Goal: Information Seeking & Learning: Learn about a topic

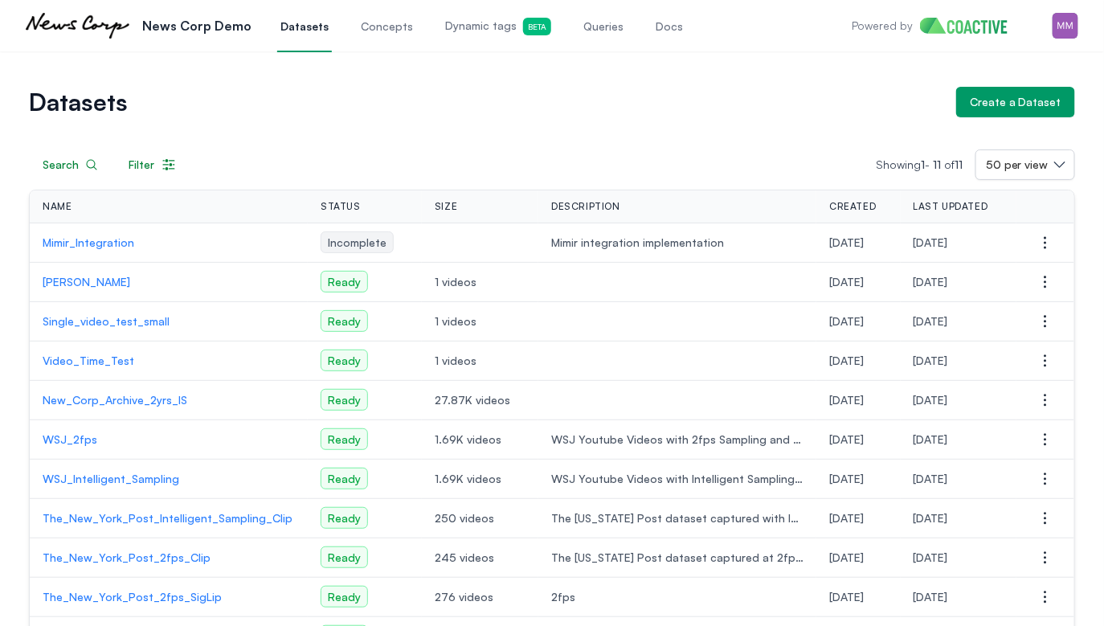
click at [581, 39] on link "Queries" at bounding box center [603, 25] width 47 height 53
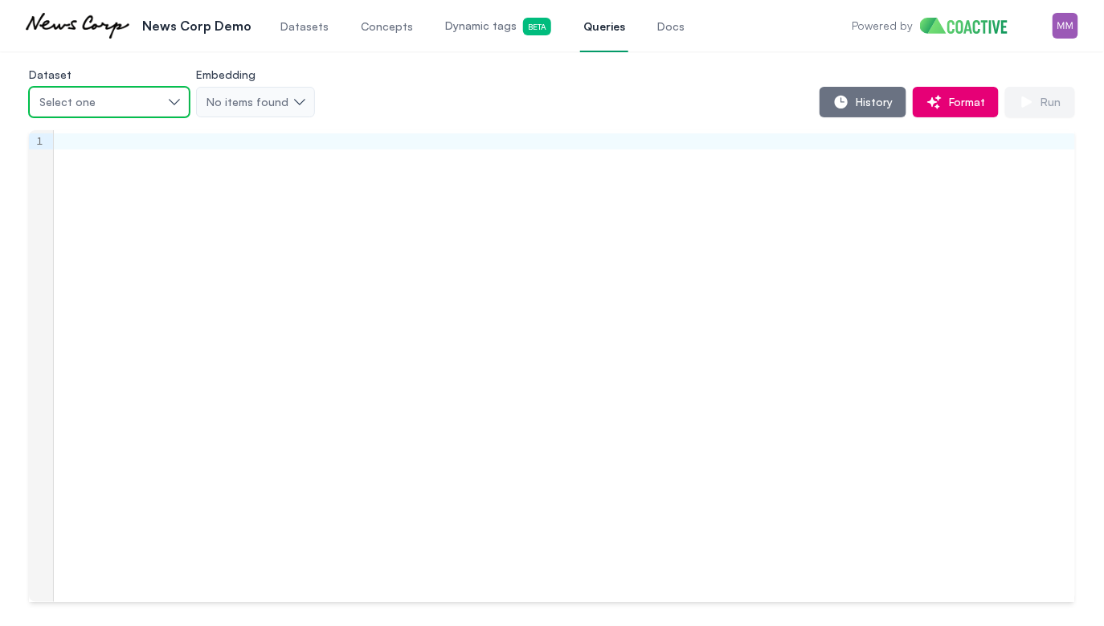
click at [105, 100] on div "Select one" at bounding box center [101, 102] width 124 height 16
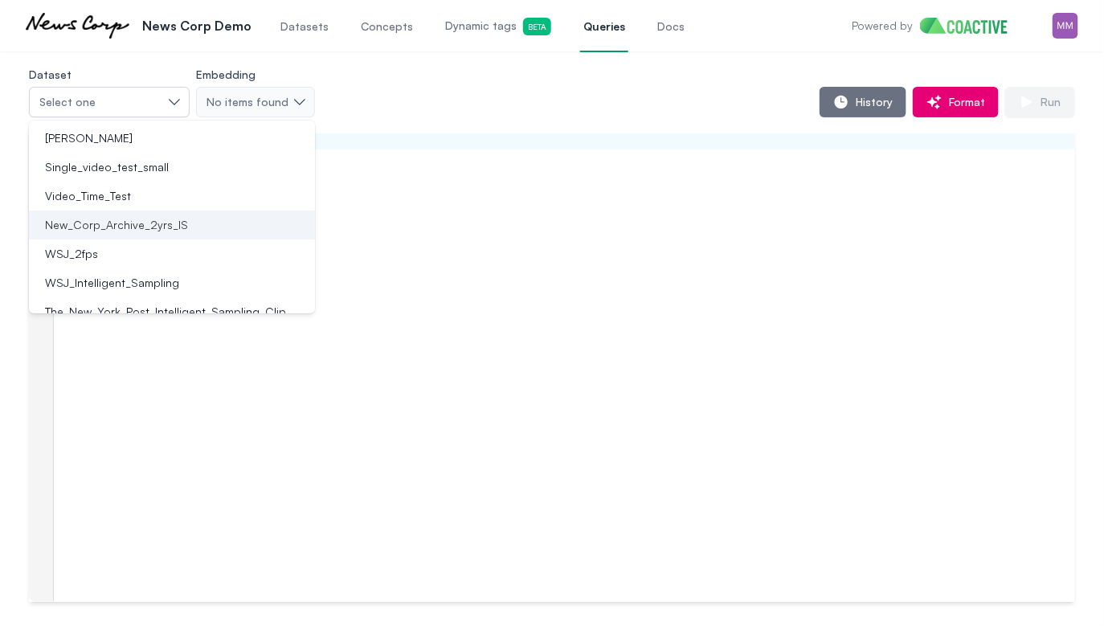
click at [107, 228] on span "New_Corp_Archive_2yrs_IS" at bounding box center [116, 225] width 143 height 16
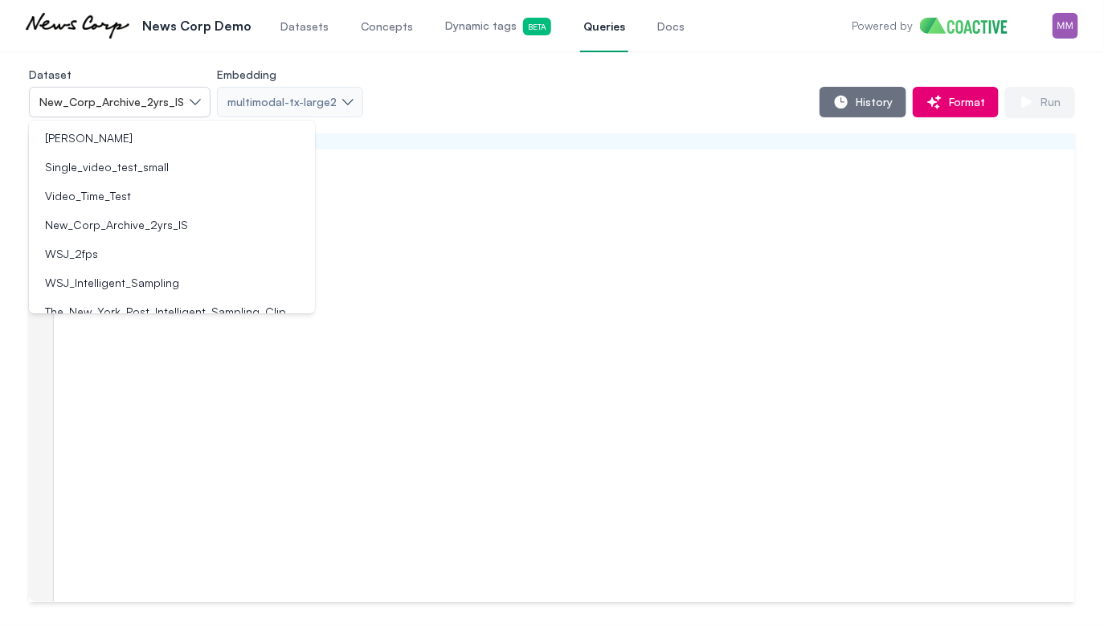
click at [537, 99] on div "History Format Run" at bounding box center [719, 102] width 712 height 31
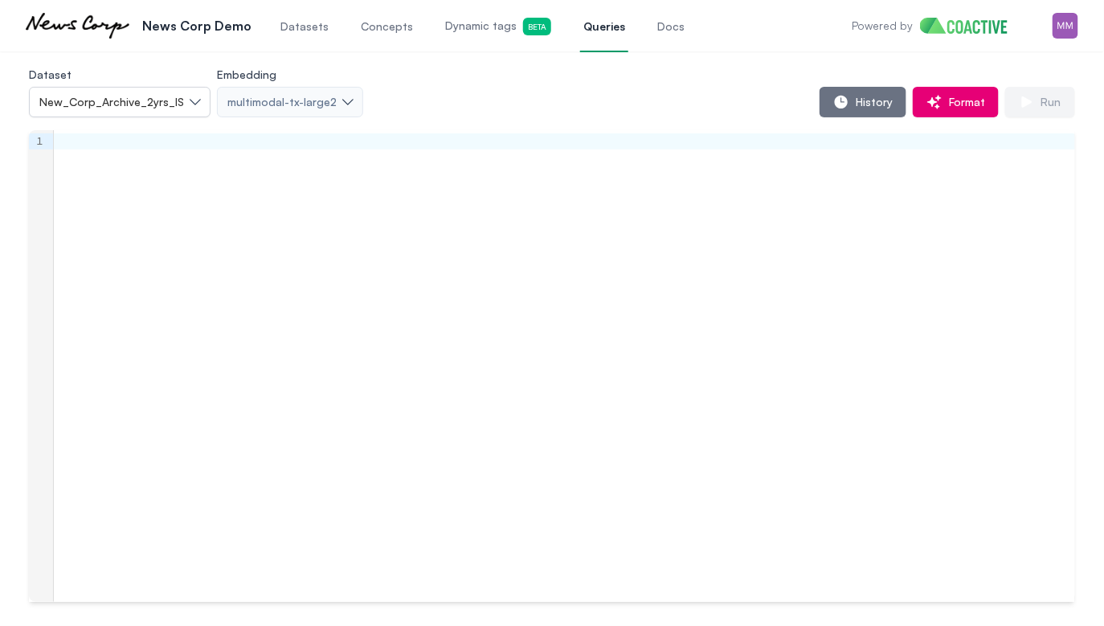
click at [686, 76] on div "Dataset New_Corp_Archive_2yrs_IS Embedding multimodal-tx-large2 History Format …" at bounding box center [552, 90] width 1046 height 53
click at [874, 104] on span "History" at bounding box center [870, 102] width 43 height 16
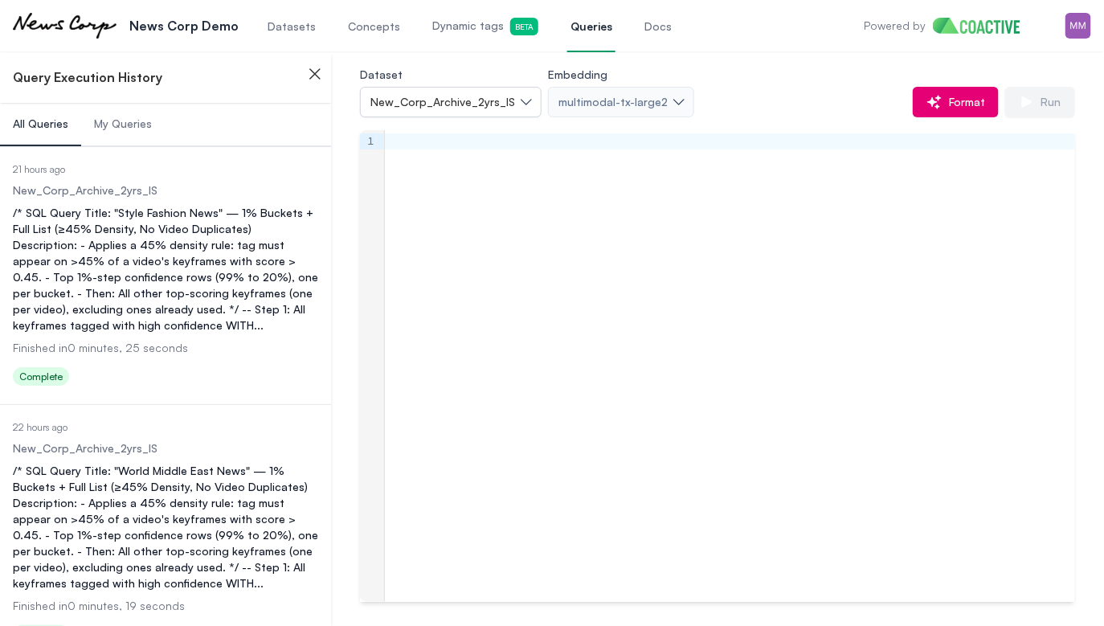
click at [114, 134] on button "My Queries" at bounding box center [123, 124] width 84 height 43
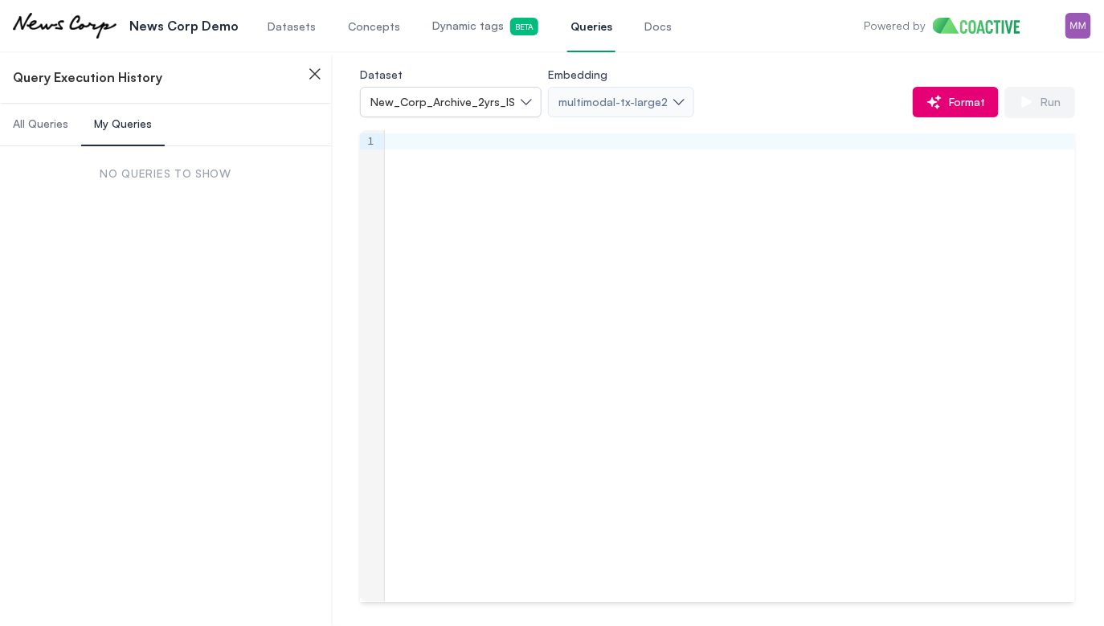
click at [44, 131] on span "All Queries" at bounding box center [40, 124] width 55 height 16
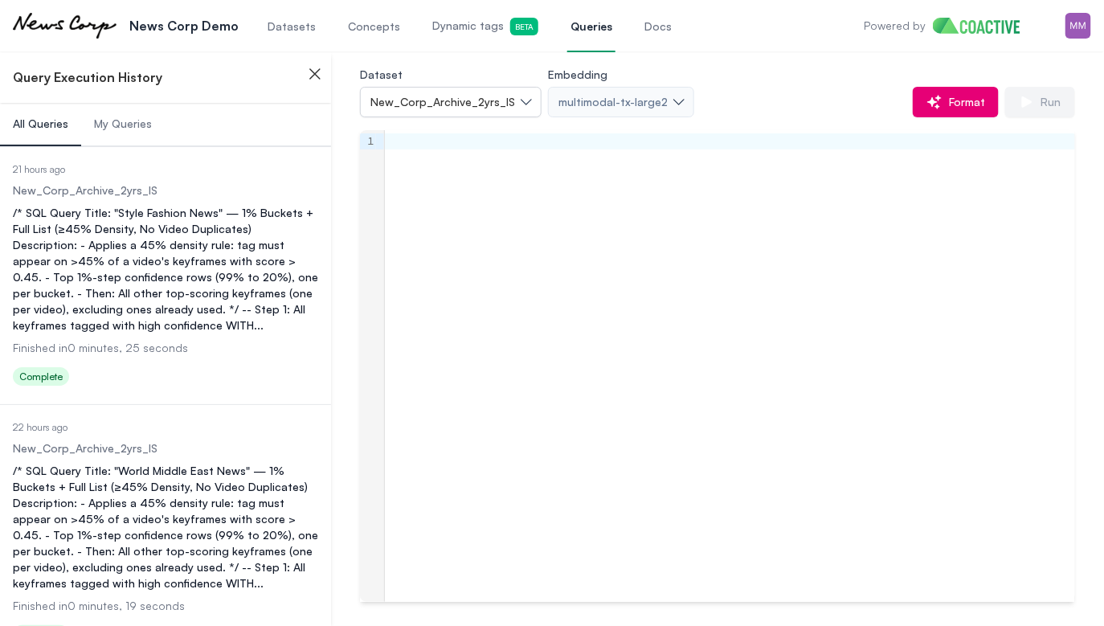
click at [108, 267] on div "/* SQL Query Title: "Style Fashion News" — 1% Buckets + Full List (≥45% Density…" at bounding box center [165, 269] width 305 height 129
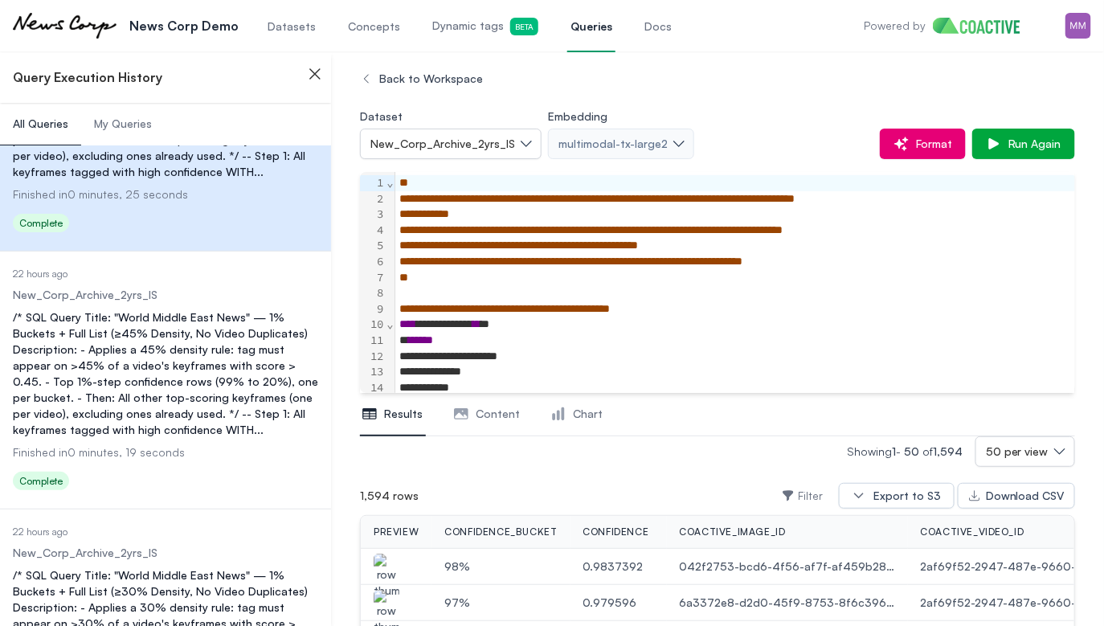
scroll to position [154, 0]
click at [88, 386] on div "/* SQL Query Title: "World Middle East News" — 1% Buckets + Full List (≥45% Den…" at bounding box center [165, 372] width 305 height 129
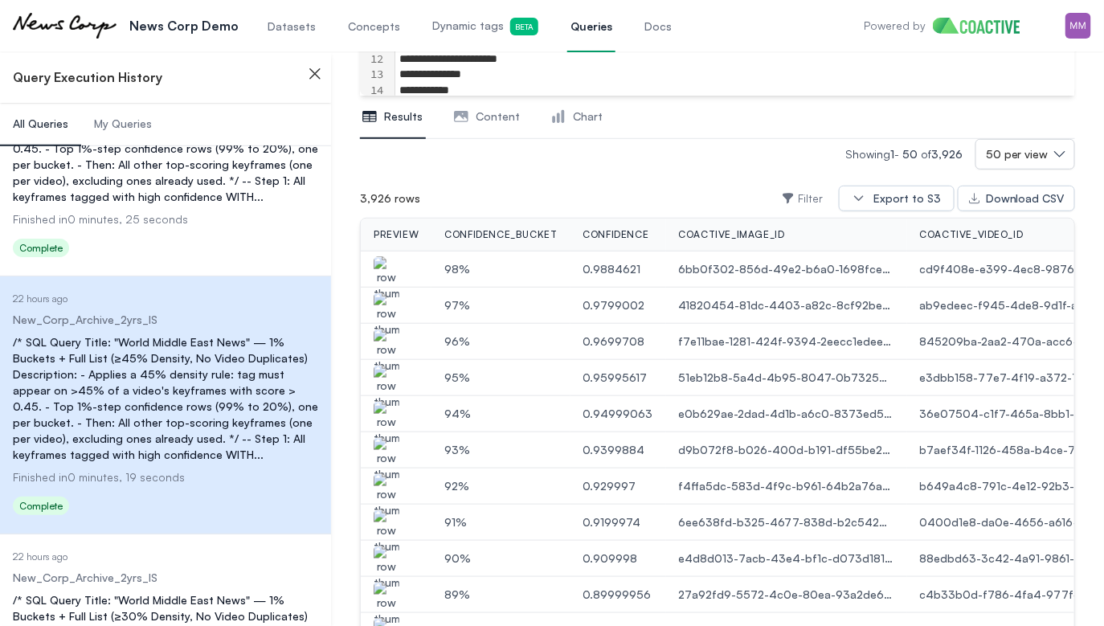
scroll to position [122, 0]
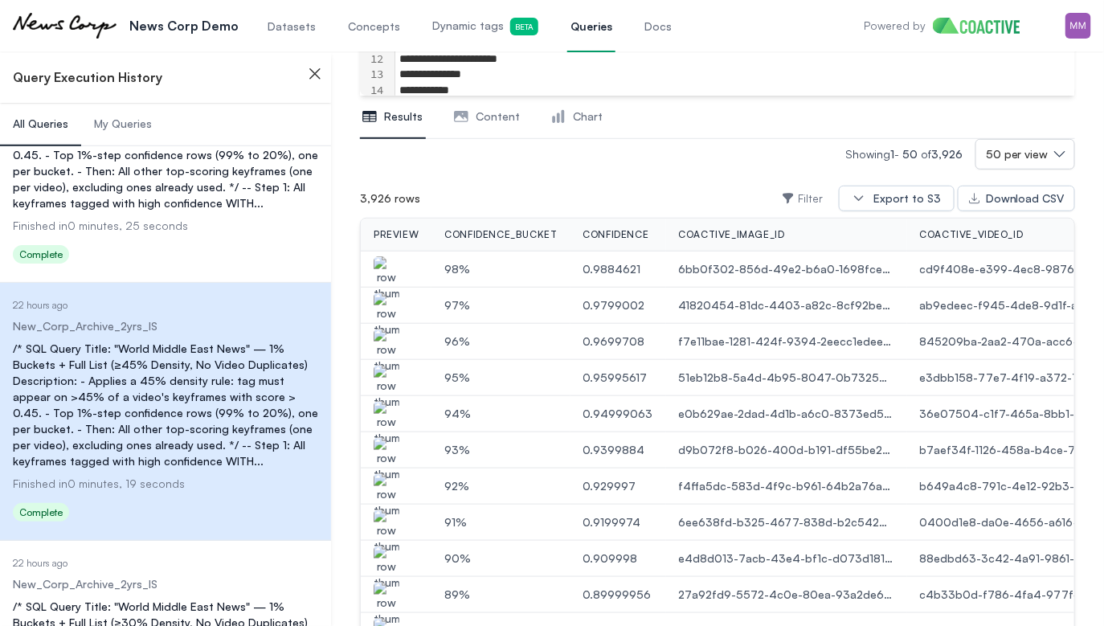
click at [492, 119] on span "Content" at bounding box center [498, 116] width 44 height 16
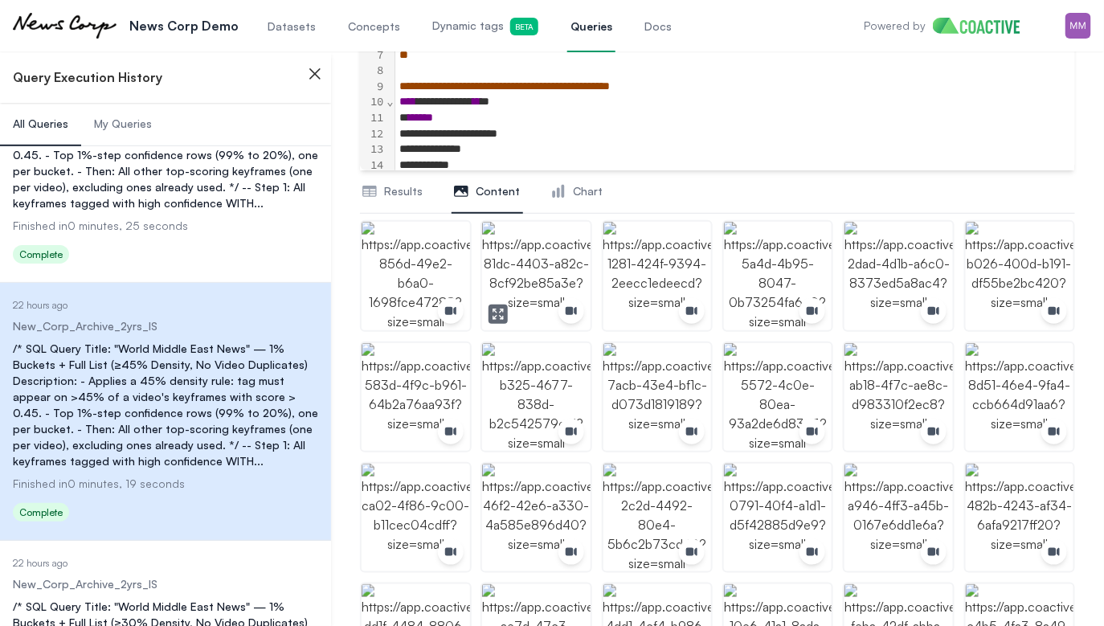
scroll to position [219, 0]
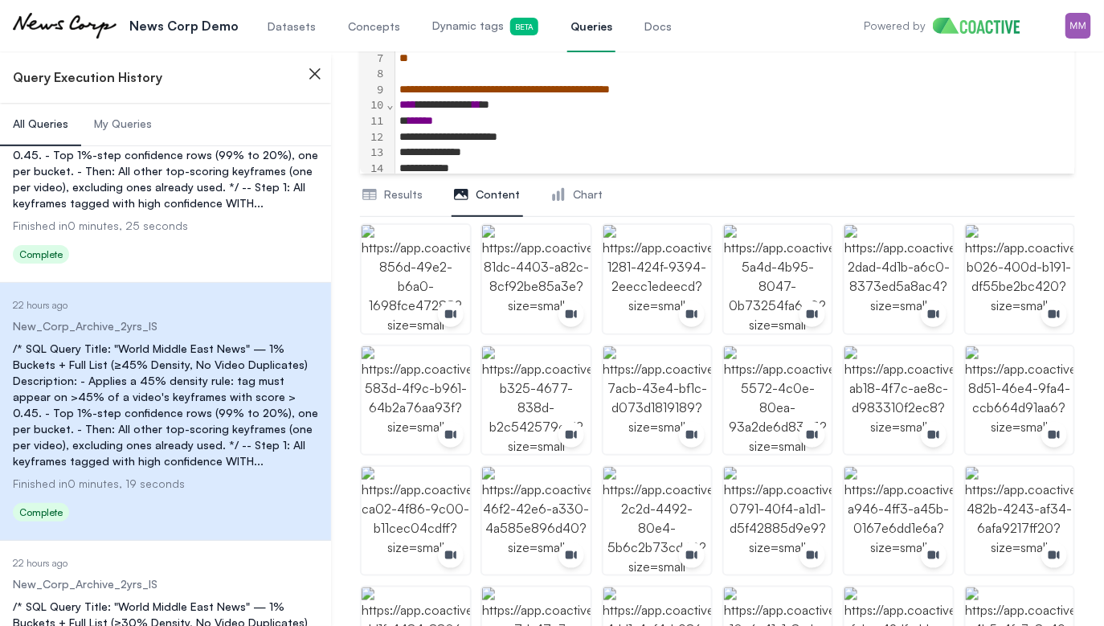
click at [575, 199] on span "Chart" at bounding box center [588, 194] width 30 height 16
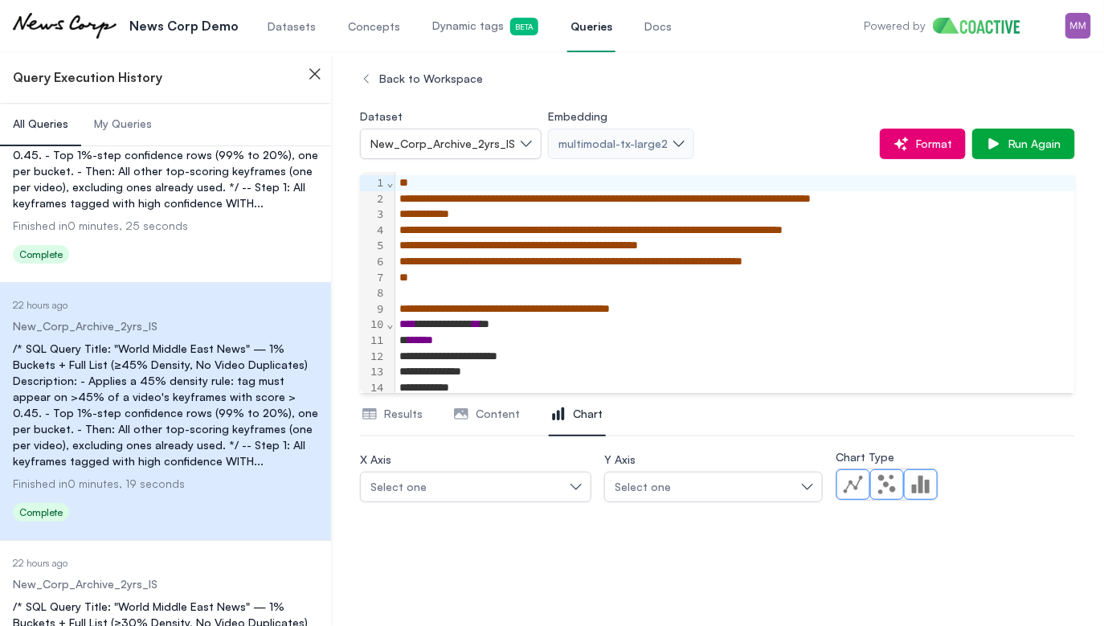
click at [398, 404] on button "Results" at bounding box center [393, 414] width 66 height 43
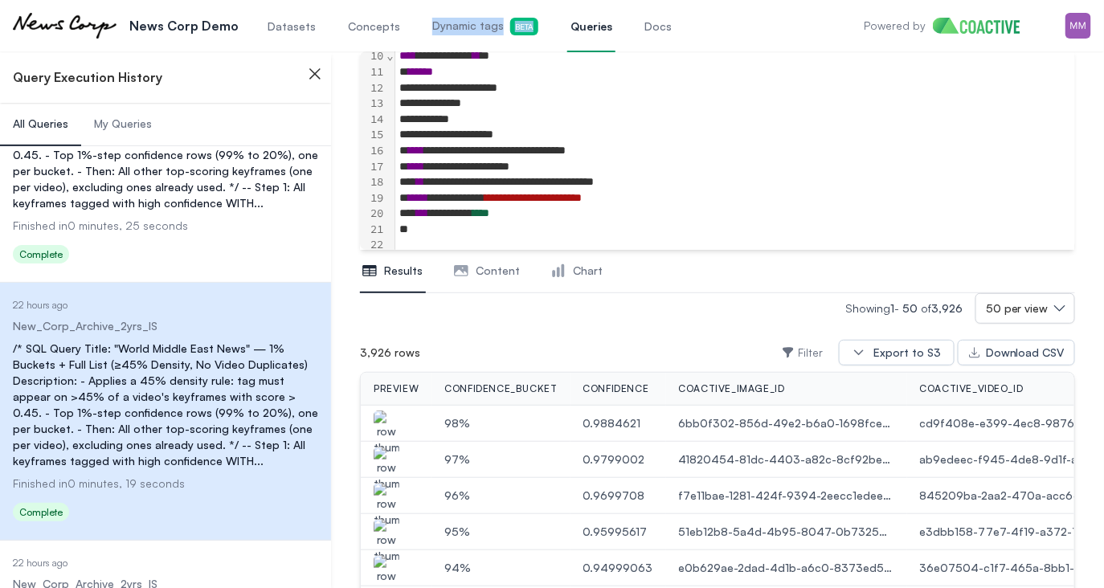
scroll to position [117, 0]
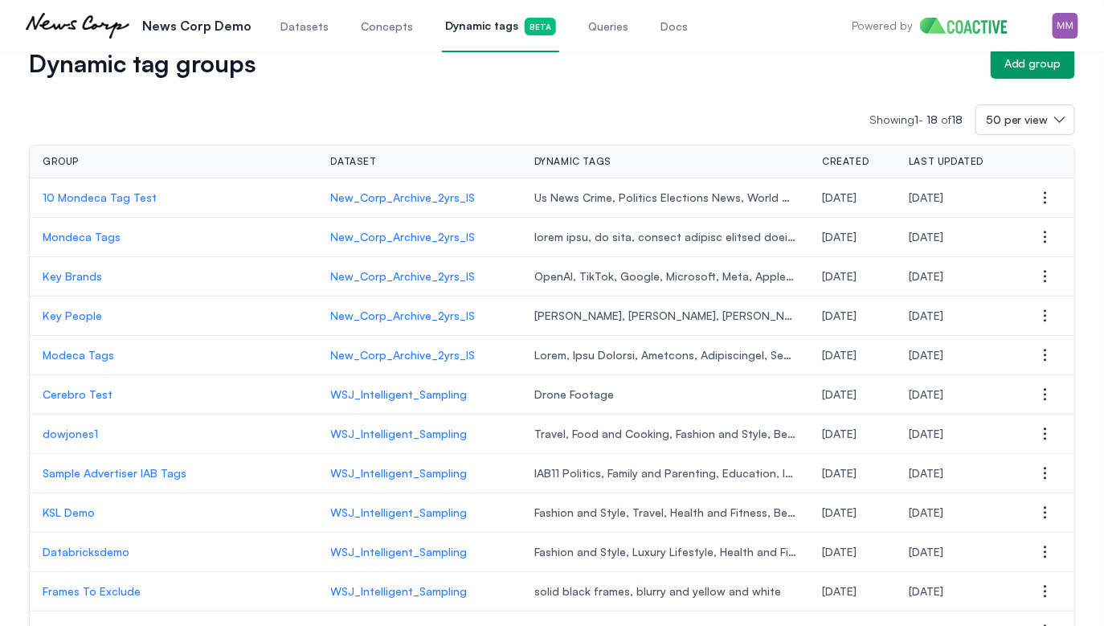
scroll to position [47, 0]
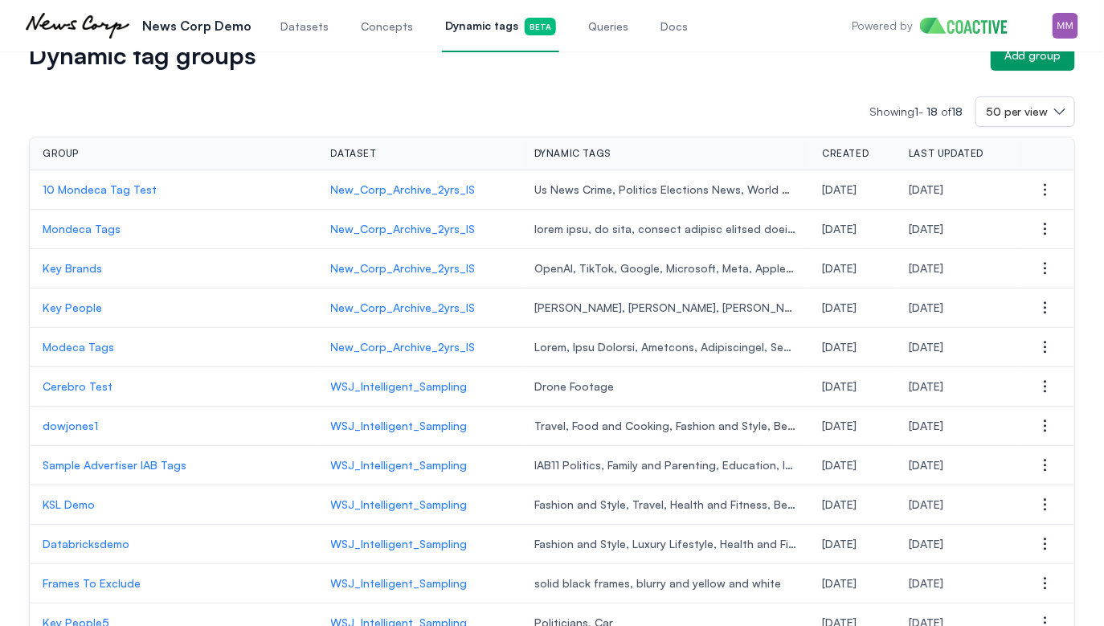
click at [103, 187] on p "10 Mondeca Tag Test" at bounding box center [174, 190] width 263 height 16
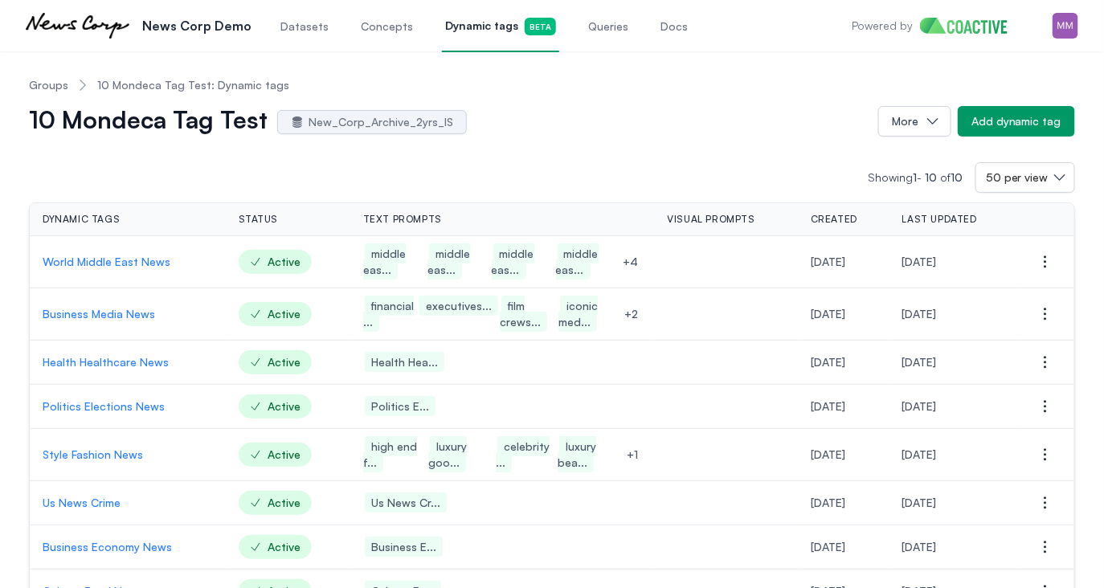
click at [150, 263] on p "World Middle East News" at bounding box center [128, 262] width 170 height 16
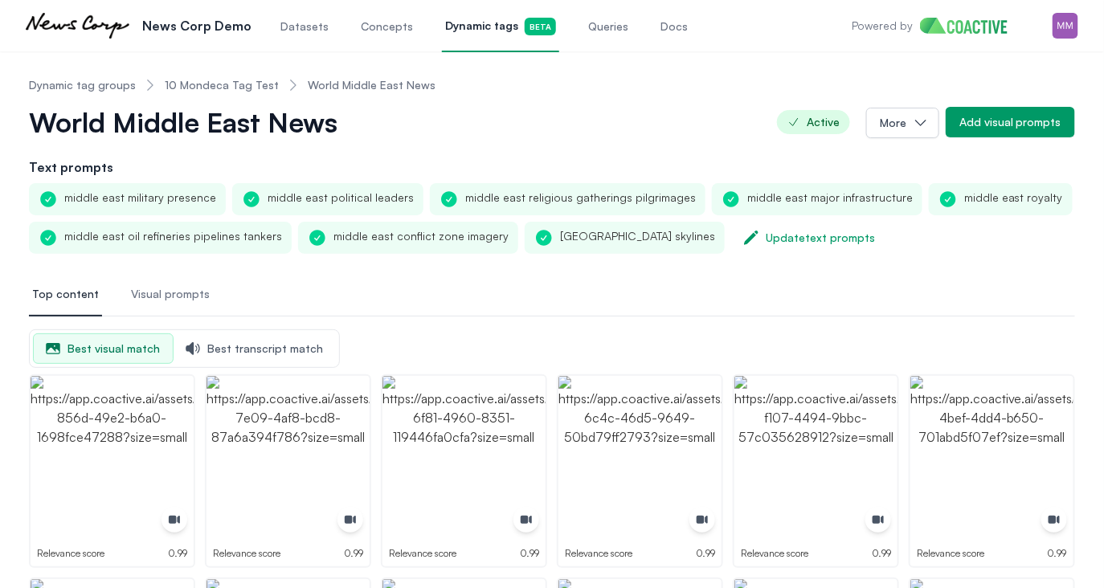
click at [207, 75] on ol "Dynamic tag groups 10 Mondeca Tag Test World Middle East News" at bounding box center [232, 85] width 406 height 42
click at [207, 77] on link "10 Mondeca Tag Test" at bounding box center [222, 85] width 114 height 16
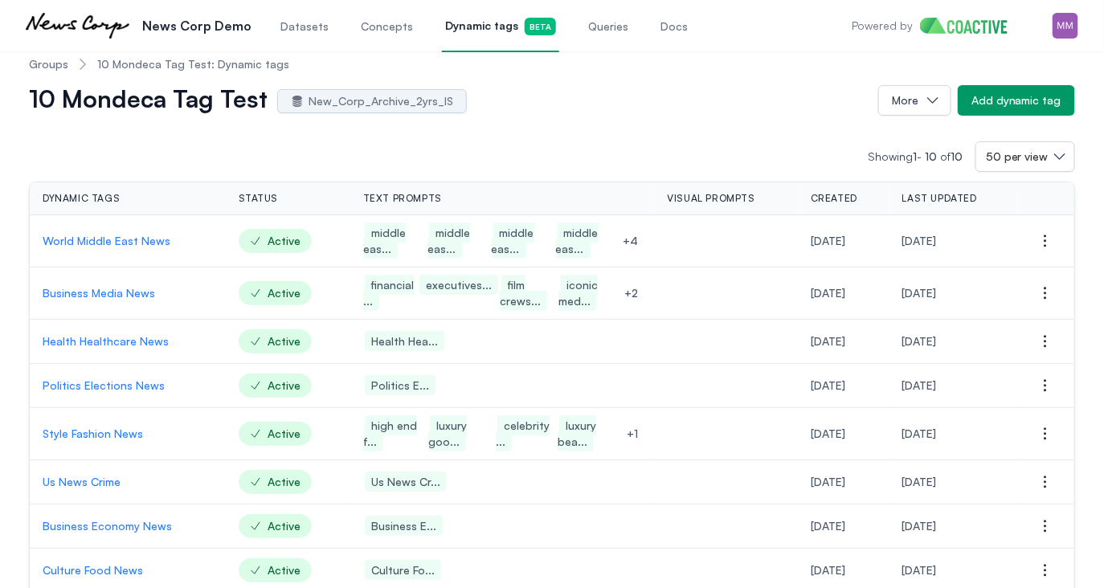
scroll to position [36, 0]
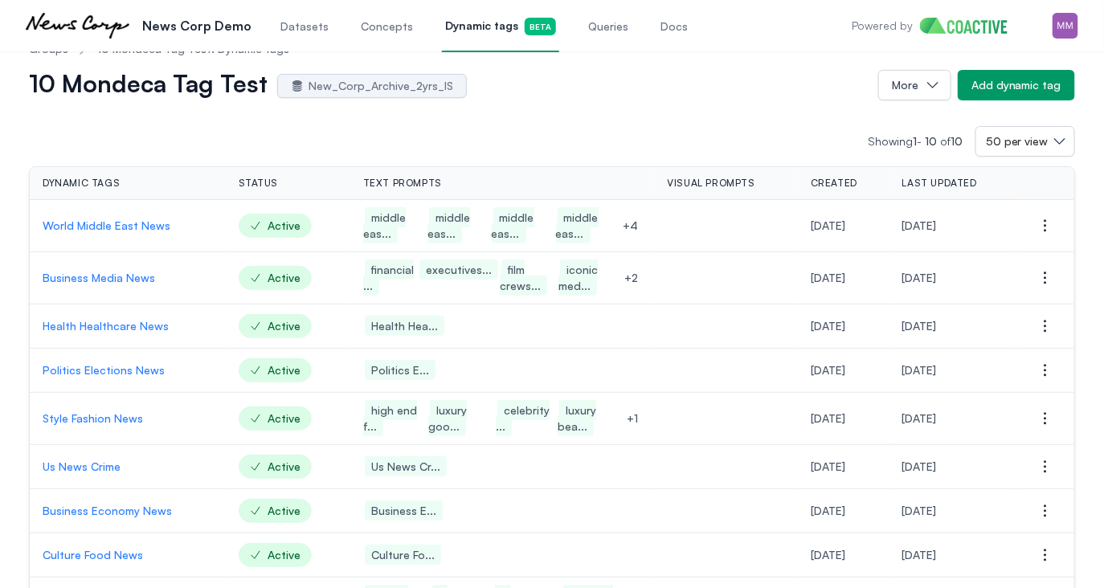
click at [94, 277] on p "Business Media News" at bounding box center [128, 278] width 170 height 16
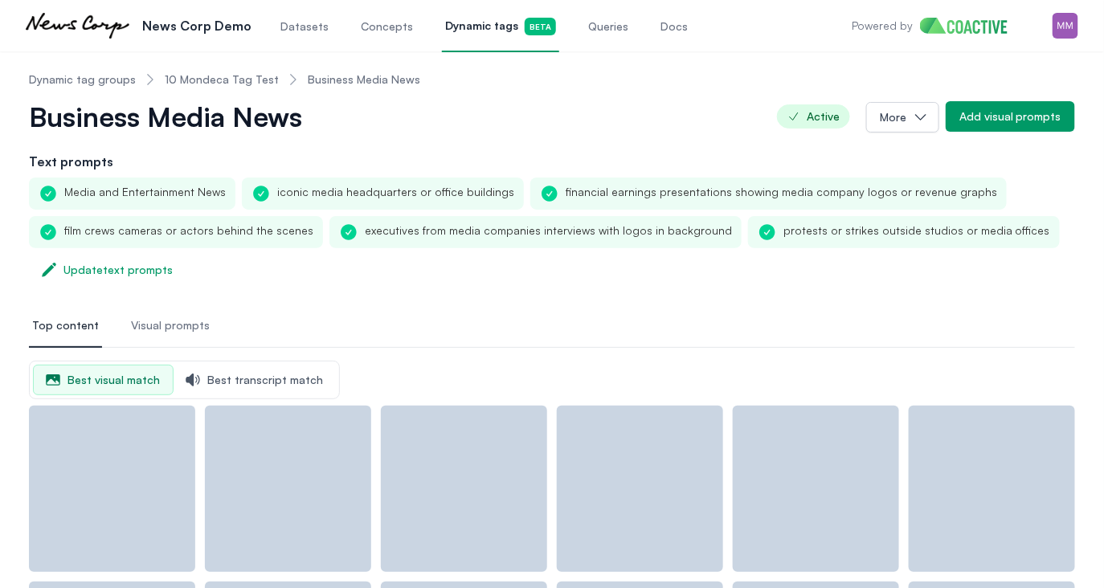
scroll to position [2, 0]
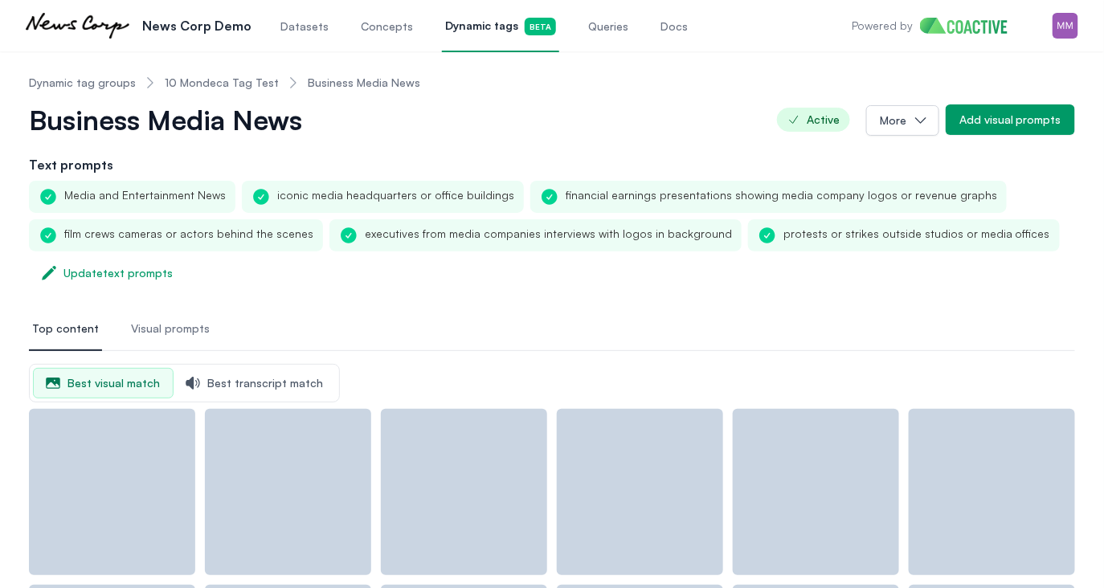
click at [95, 278] on div "Update text prompts" at bounding box center [117, 273] width 109 height 16
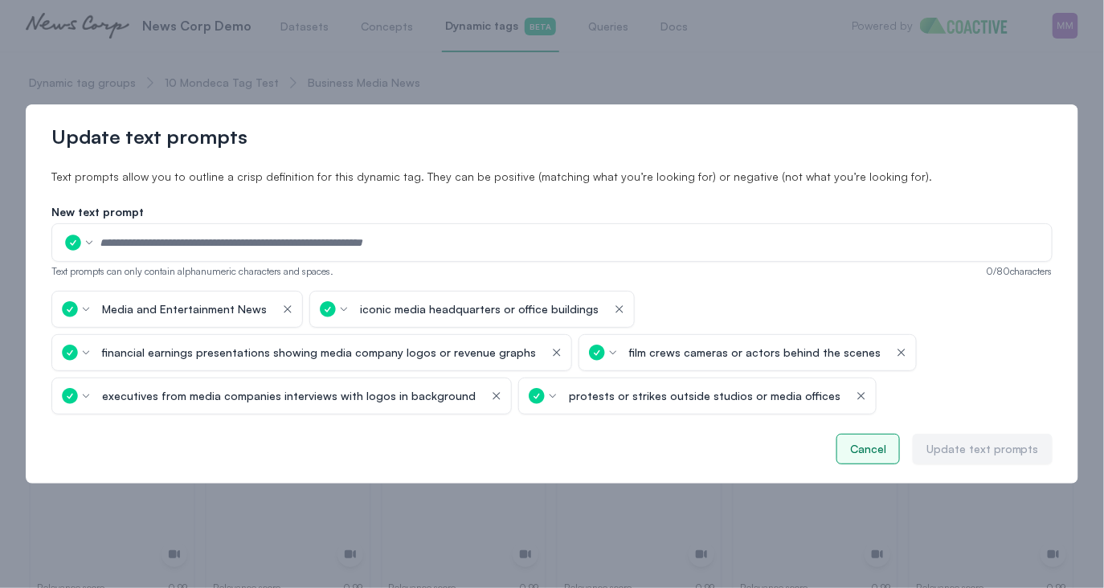
click at [879, 451] on div "Cancel" at bounding box center [868, 449] width 36 height 16
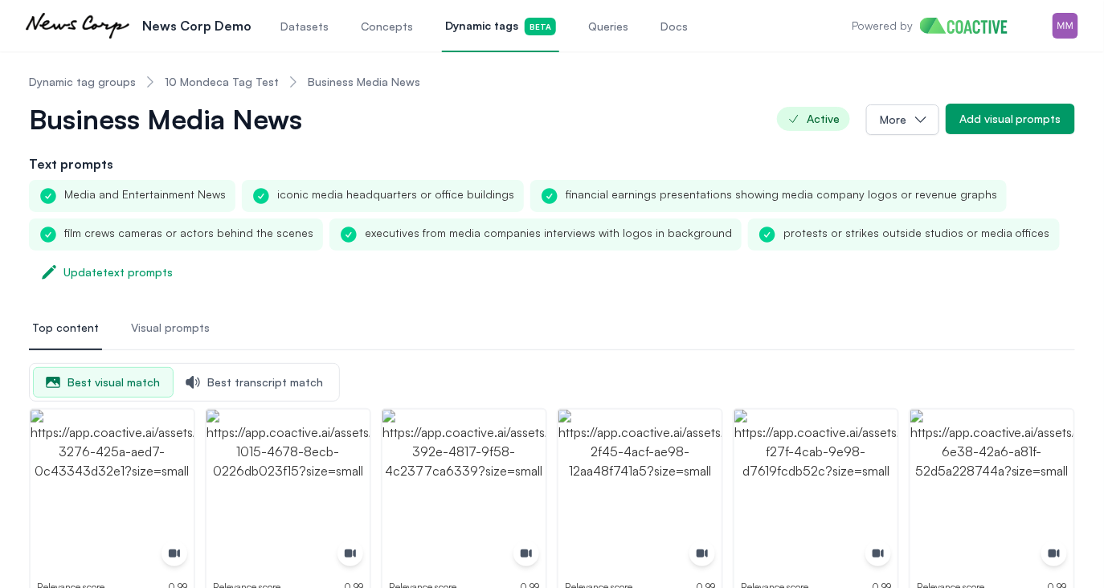
scroll to position [0, 0]
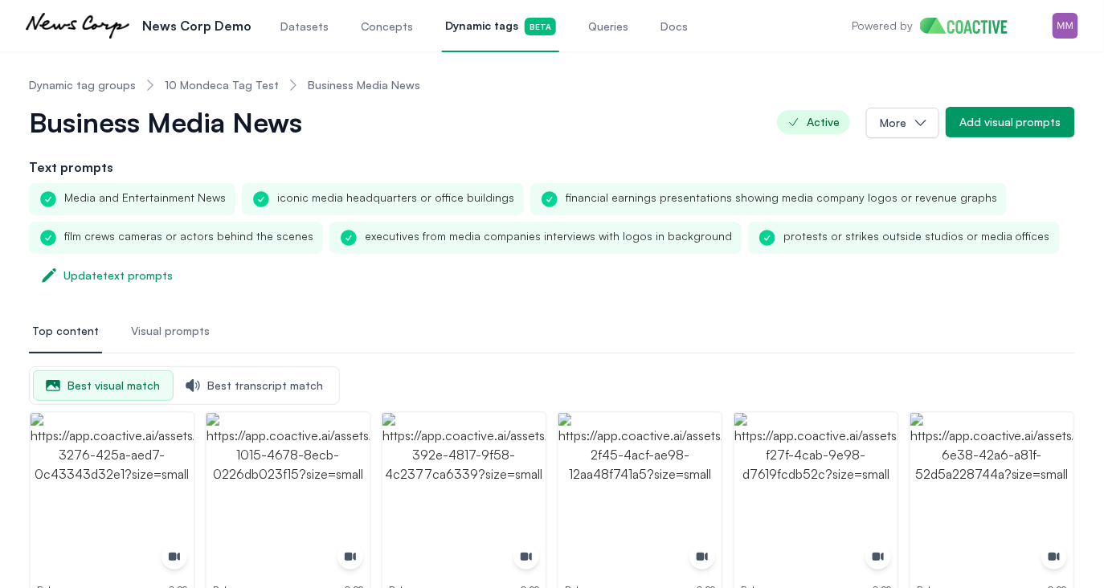
click at [302, 373] on span "Best transcript match" at bounding box center [255, 385] width 162 height 29
